Goal: Information Seeking & Learning: Learn about a topic

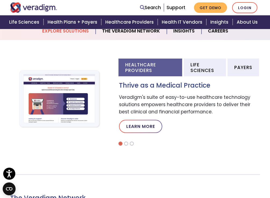
scroll to position [186, 0]
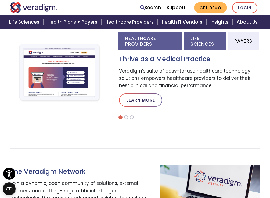
click at [196, 43] on li "Life Sciences" at bounding box center [205, 41] width 42 height 18
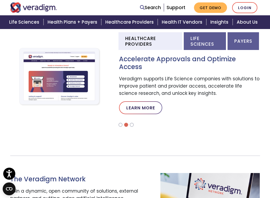
click at [248, 38] on li "Payers" at bounding box center [243, 41] width 31 height 18
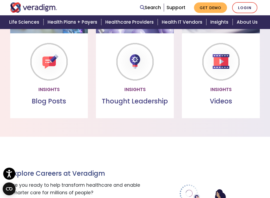
scroll to position [453, 0]
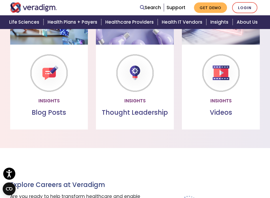
click at [141, 96] on p "Read the latest healthcare insights from our team of subject matter experts" at bounding box center [134, 86] width 67 height 22
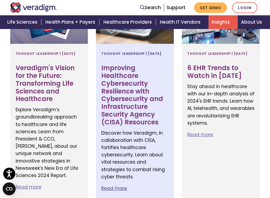
scroll to position [528, 0]
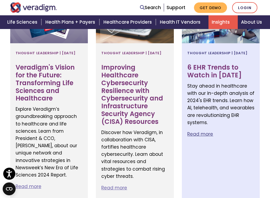
click at [204, 74] on h3 "6 EHR Trends to Watch in [DATE]" at bounding box center [220, 72] width 67 height 16
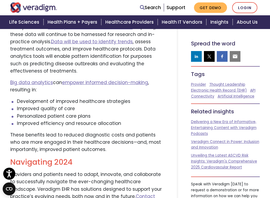
scroll to position [1340, 0]
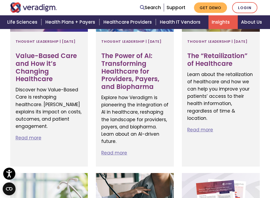
scroll to position [766, 0]
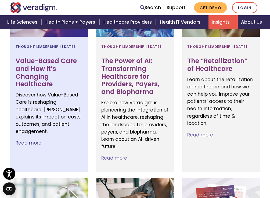
click at [60, 80] on h3 "Value-Based Care and How it’s Changing Healthcare" at bounding box center [49, 72] width 67 height 31
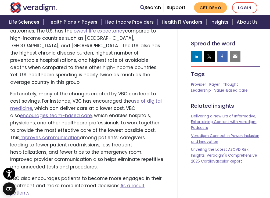
scroll to position [325, 0]
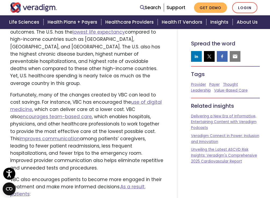
click at [110, 133] on p "Fortunately, many of the changes created by VBC can lead to cost savings. For i…" at bounding box center [87, 131] width 154 height 80
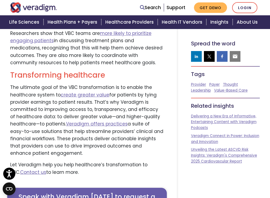
scroll to position [884, 0]
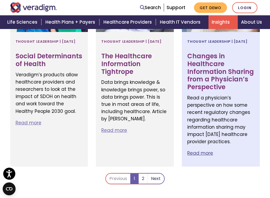
scroll to position [1223, 0]
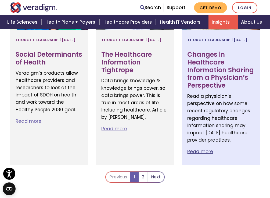
click at [228, 89] on h3 "Changes in Healthcare Information Sharing from a Physician’s Perspective" at bounding box center [220, 70] width 67 height 39
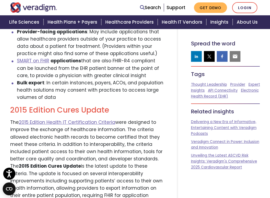
scroll to position [512, 0]
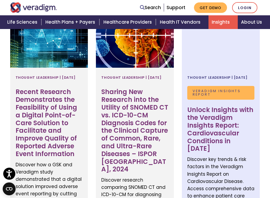
scroll to position [253, 0]
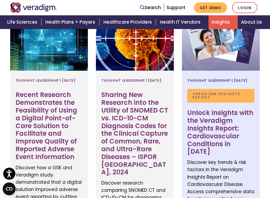
click at [201, 102] on span "Veradigm Insights Report" at bounding box center [220, 96] width 67 height 14
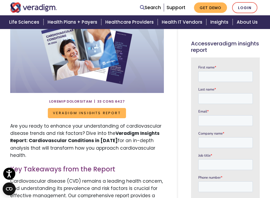
scroll to position [99, 0]
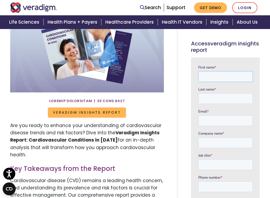
click at [226, 71] on input "First name *" at bounding box center [225, 76] width 55 height 11
type input "Becca"
type input "Leonard"
type input "rebeccayjoy2492@gmail.com"
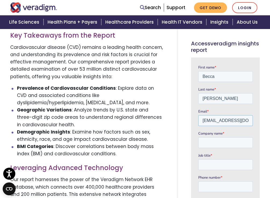
scroll to position [233, 0]
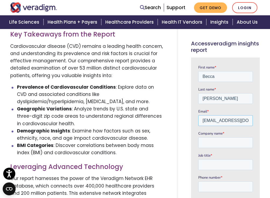
click at [218, 122] on input "rebeccayjoy2492@gmail.com" at bounding box center [225, 120] width 55 height 11
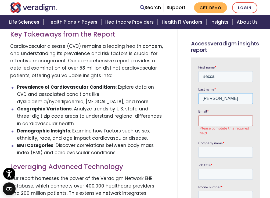
click at [216, 97] on input "Leonard" at bounding box center [225, 98] width 55 height 11
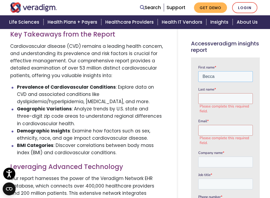
click at [214, 76] on input "Becca" at bounding box center [225, 76] width 55 height 11
click at [103, 154] on li "BMI Categories : Discover correlations between body mass index (BMI) and cardio…" at bounding box center [90, 149] width 147 height 15
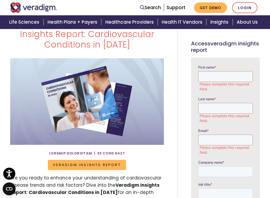
scroll to position [47, 0]
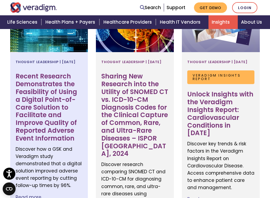
scroll to position [273, 0]
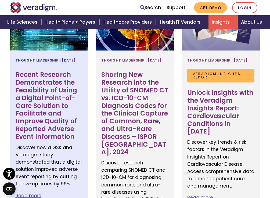
click at [61, 113] on h3 "Recent Research Demonstrates the Feasibility of Using a Digital Point-of-Care S…" at bounding box center [49, 106] width 67 height 70
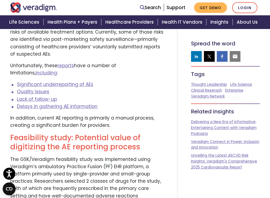
scroll to position [358, 0]
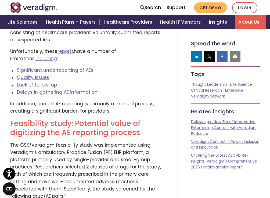
click at [255, 26] on link "About Us" at bounding box center [250, 22] width 31 height 14
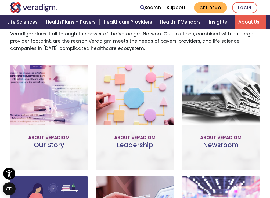
scroll to position [198, 0]
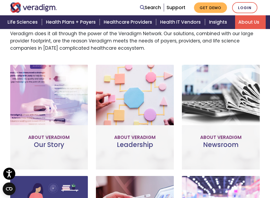
click at [49, 146] on div "Our Story Improve patient and provider access, help accelerate research, and un…" at bounding box center [49, 117] width 78 height 105
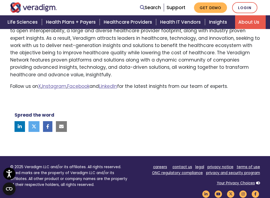
scroll to position [424, 0]
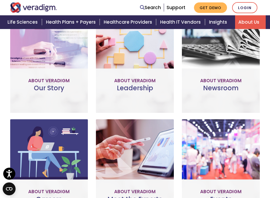
scroll to position [278, 0]
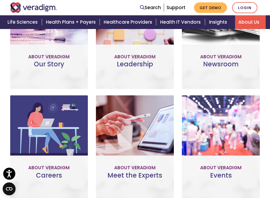
click at [218, 57] on link "Visit Our Newsroom" at bounding box center [221, 60] width 66 height 12
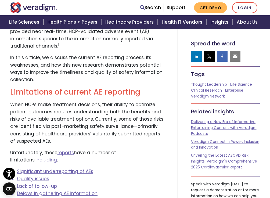
scroll to position [213, 0]
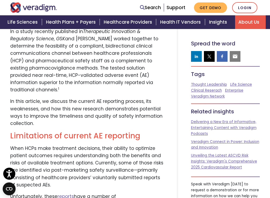
click at [249, 19] on link "About Us" at bounding box center [250, 22] width 31 height 14
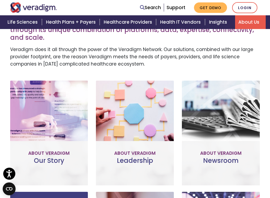
scroll to position [183, 0]
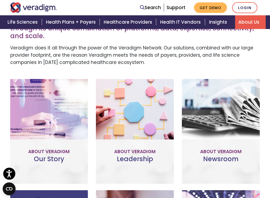
click at [48, 153] on link "Learn More" at bounding box center [49, 159] width 42 height 12
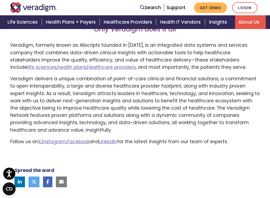
scroll to position [367, 0]
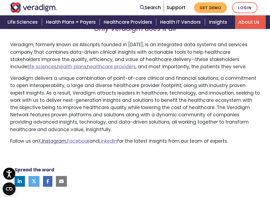
click at [54, 140] on link "Instagram" at bounding box center [54, 141] width 24 height 6
click at [87, 141] on link "Facebook" at bounding box center [78, 141] width 22 height 6
click at [115, 142] on link "LinkedIn" at bounding box center [108, 141] width 18 height 6
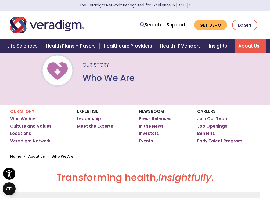
scroll to position [0, 0]
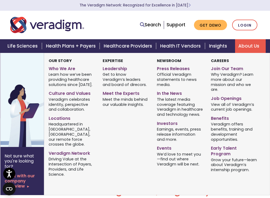
click at [253, 48] on link "About Us" at bounding box center [250, 46] width 31 height 14
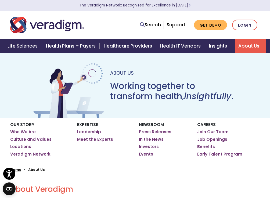
click at [244, 44] on link "About Us" at bounding box center [250, 46] width 31 height 14
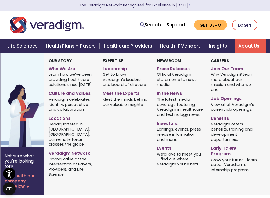
scroll to position [1, 0]
click at [59, 70] on link "Who We Are" at bounding box center [72, 68] width 46 height 8
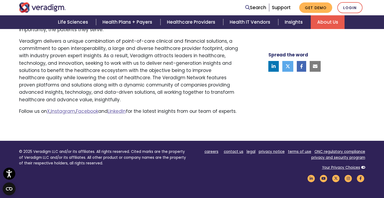
scroll to position [401, 0]
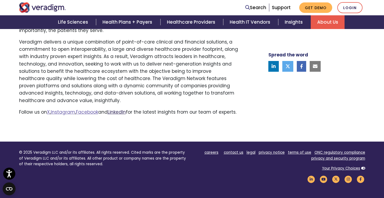
click at [118, 113] on link "LinkedIn" at bounding box center [117, 112] width 18 height 6
click at [94, 111] on link "Facebook" at bounding box center [87, 112] width 22 height 6
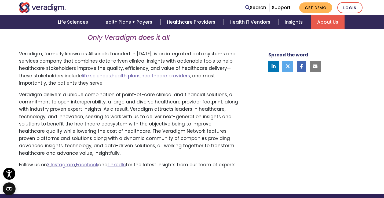
scroll to position [348, 0]
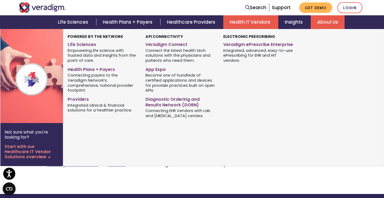
click at [233, 24] on link "Health IT Vendors" at bounding box center [251, 22] width 55 height 14
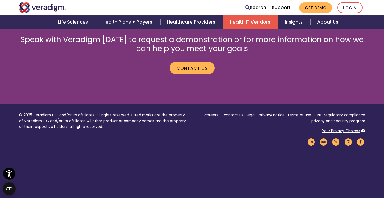
scroll to position [858, 0]
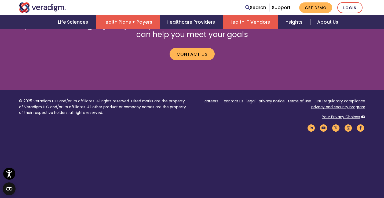
click at [123, 25] on link "Health Plans + Payers" at bounding box center [128, 22] width 64 height 14
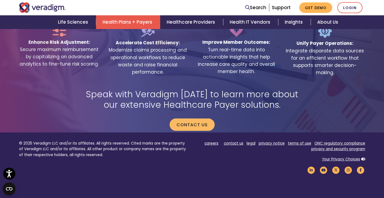
scroll to position [1210, 0]
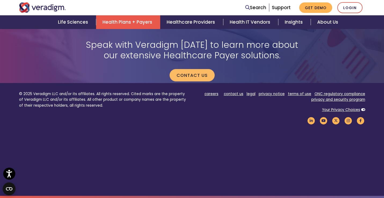
click at [29, 4] on img "Veradigm logo" at bounding box center [42, 7] width 47 height 10
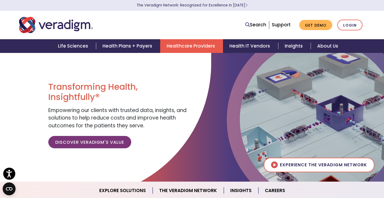
click at [177, 48] on link "Healthcare Providers" at bounding box center [191, 46] width 63 height 14
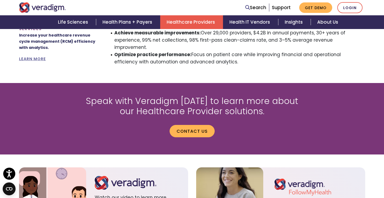
scroll to position [387, 0]
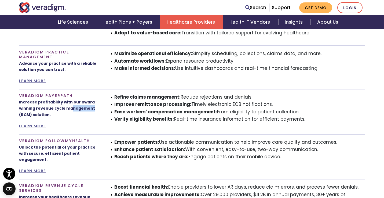
drag, startPoint x: 74, startPoint y: 108, endPoint x: 71, endPoint y: 108, distance: 3.2
click at [71, 108] on p "Increase profitability with our award-winning revenue cycle management (RCM) so…" at bounding box center [59, 108] width 81 height 19
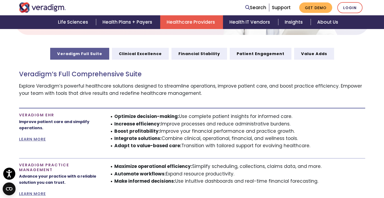
scroll to position [265, 0]
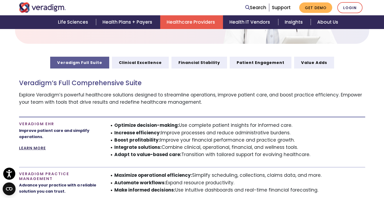
click at [22, 148] on link "LEARN MORE" at bounding box center [32, 147] width 27 height 5
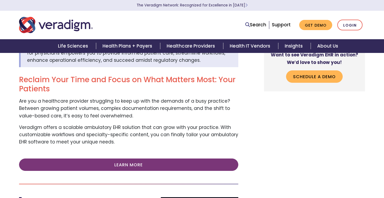
scroll to position [60, 0]
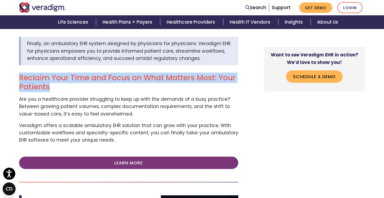
drag, startPoint x: 54, startPoint y: 91, endPoint x: 7, endPoint y: 76, distance: 49.4
copy h2 "Reclaim Your Time and Focus on What Matters Most: Your Patients"
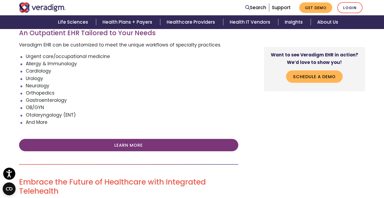
scroll to position [648, 0]
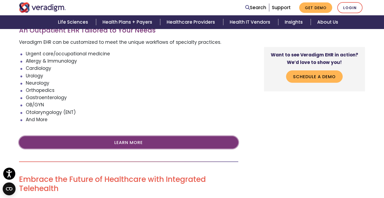
click at [173, 139] on link "Learn More" at bounding box center [128, 142] width 219 height 12
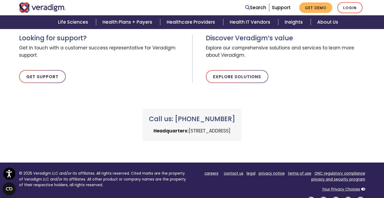
scroll to position [316, 0]
